Goal: Navigation & Orientation: Find specific page/section

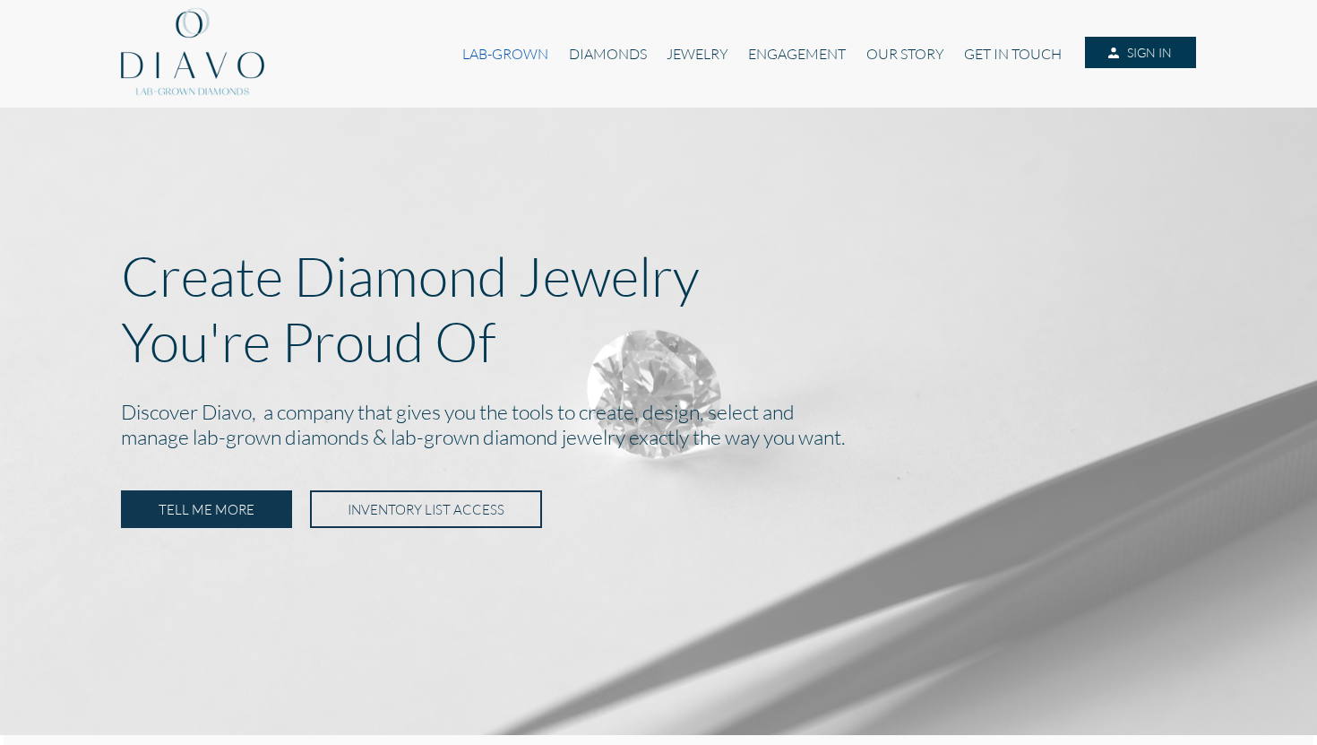
click at [509, 58] on link "LAB-GROWN" at bounding box center [506, 54] width 106 height 34
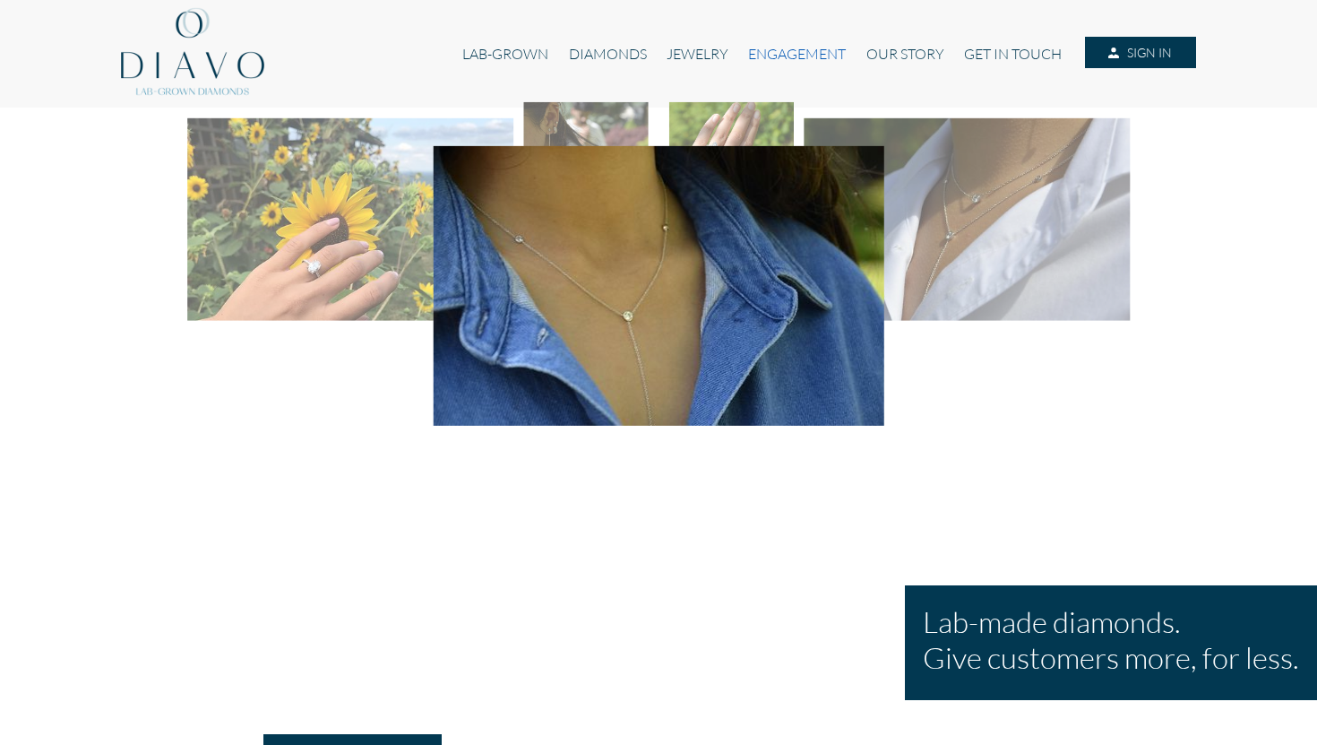
click at [759, 43] on link "ENGAGEMENT" at bounding box center [796, 54] width 117 height 34
